Goal: Check status: Check status

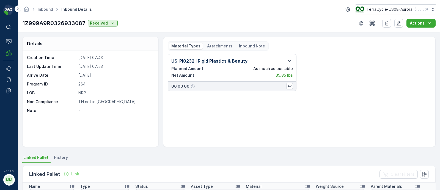
click at [219, 48] on p "Attachments" at bounding box center [219, 46] width 25 height 6
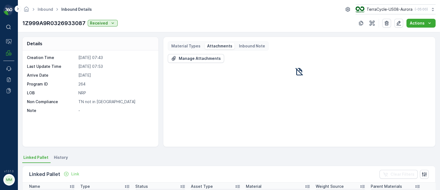
click at [301, 71] on icon at bounding box center [299, 71] width 9 height 9
click at [184, 45] on p "Material Types" at bounding box center [185, 46] width 29 height 6
